Goal: Check status: Check status

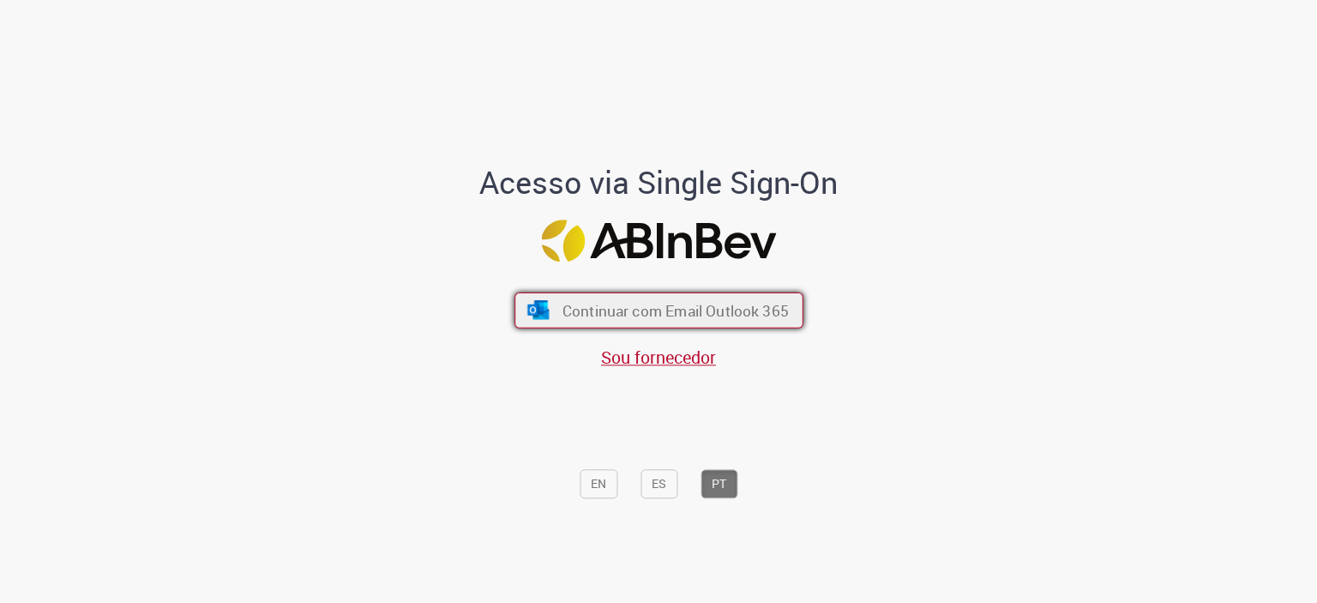
click at [581, 315] on span "Continuar com Email Outlook 365" at bounding box center [675, 310] width 226 height 20
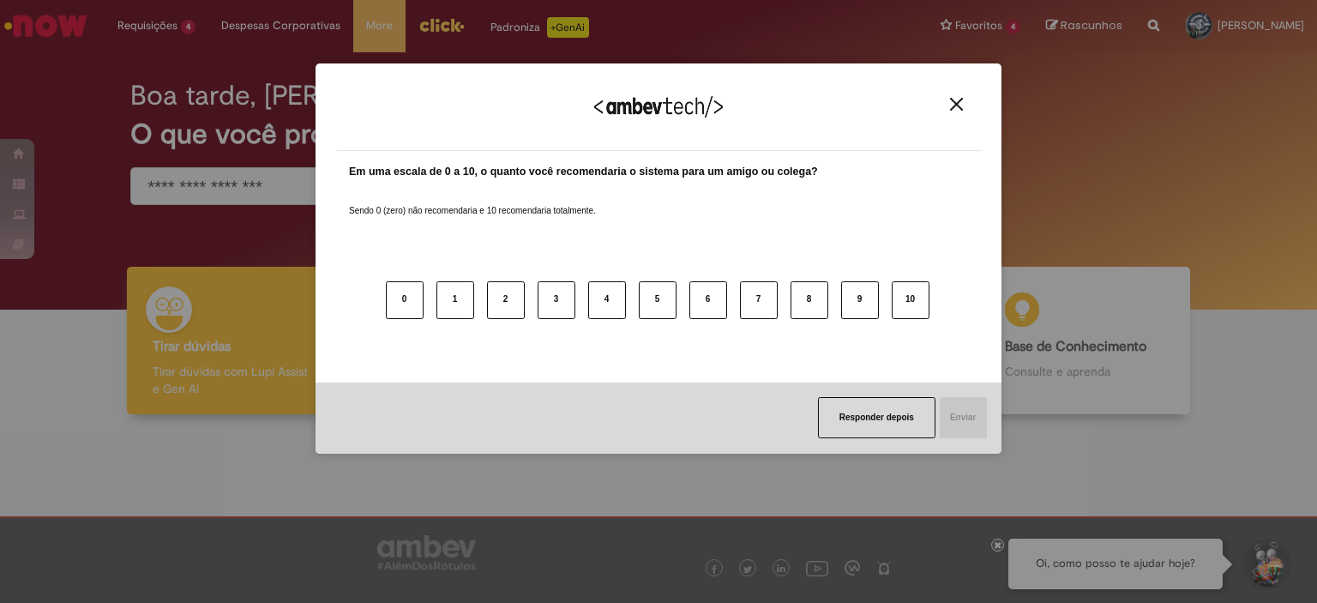
click at [939, 104] on div "Agradecemos seu feedback!" at bounding box center [658, 117] width 645 height 67
click at [958, 98] on img "Close" at bounding box center [956, 104] width 13 height 13
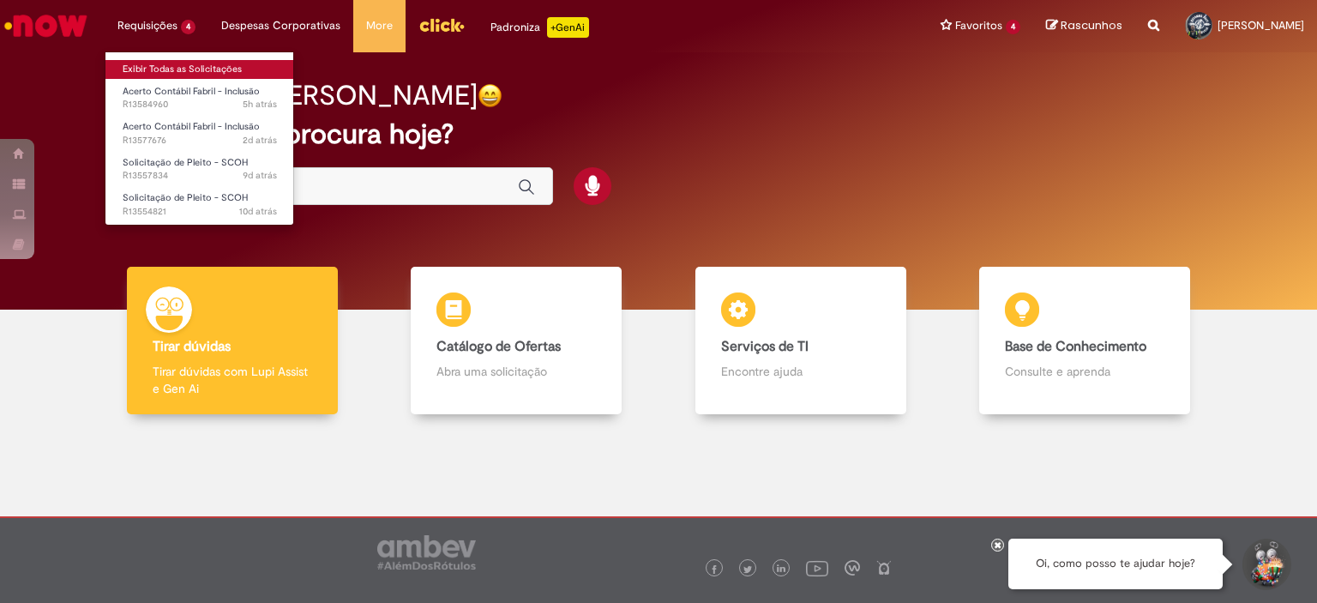
click at [180, 61] on link "Exibir Todas as Solicitações" at bounding box center [199, 69] width 189 height 19
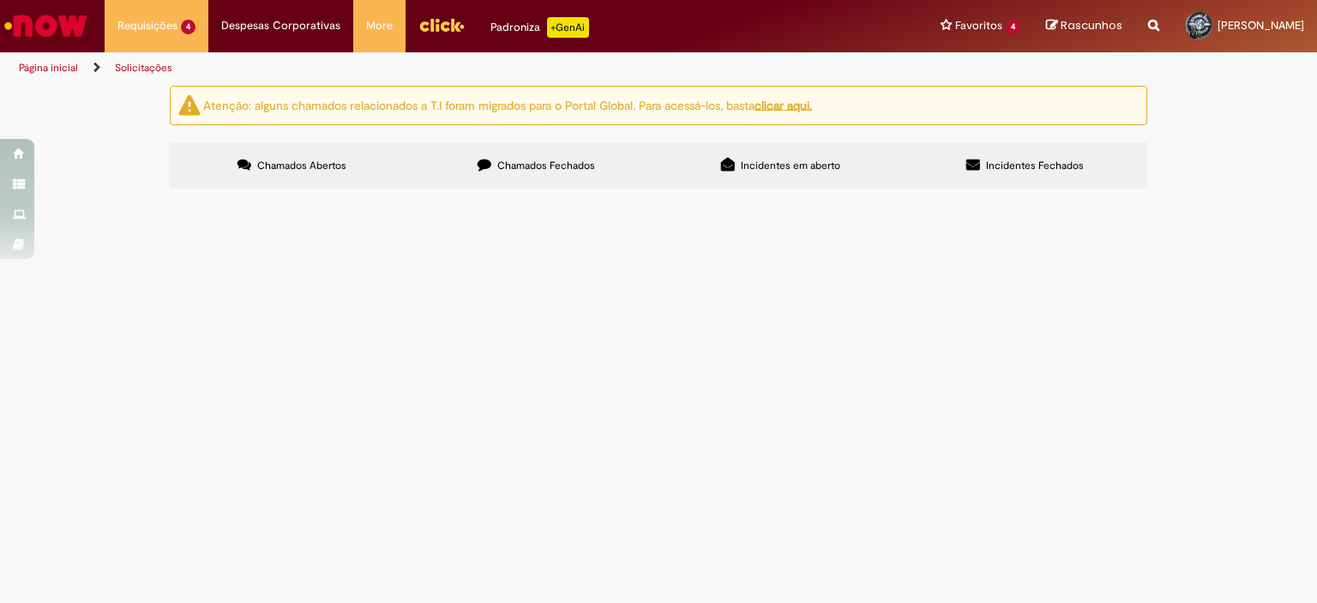
click at [0, 0] on span "Acerto Contábil Fabril - Inclusão" at bounding box center [0, 0] width 0 height 0
click at [0, 0] on td "R13577676" at bounding box center [0, 0] width 0 height 0
click at [0, 0] on span "R13577676" at bounding box center [0, 0] width 0 height 0
